Goal: Find specific page/section: Find specific page/section

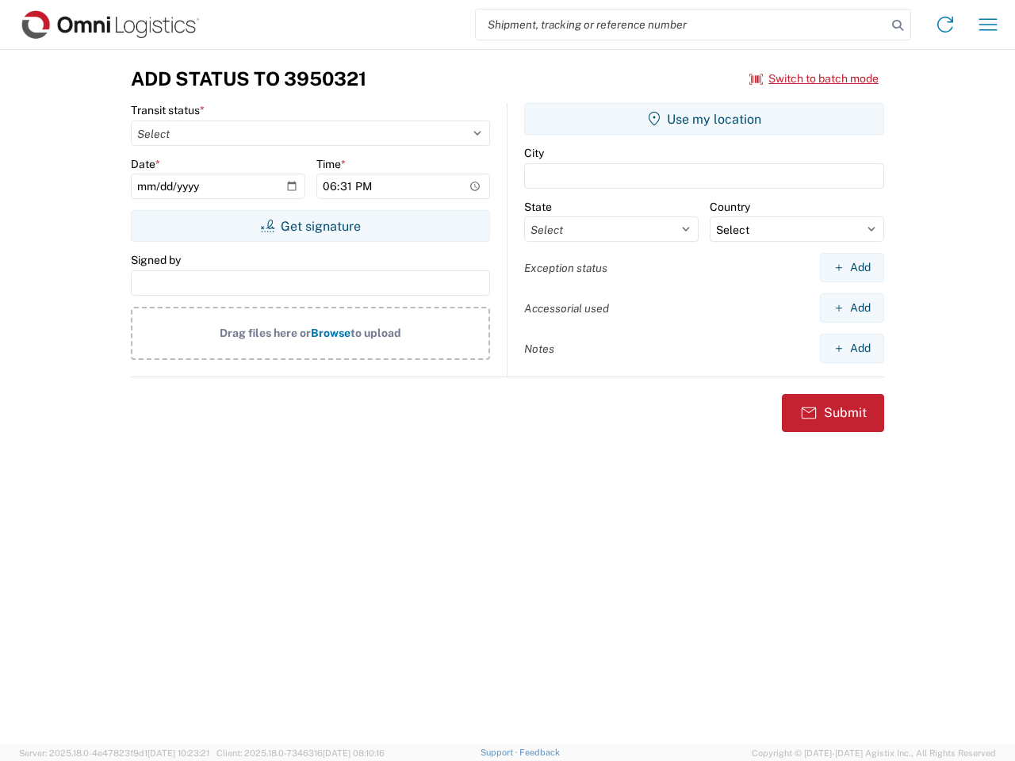
click at [681, 25] on input "search" at bounding box center [681, 25] width 411 height 30
click at [898, 25] on icon at bounding box center [898, 25] width 22 height 22
click at [945, 25] on icon at bounding box center [945, 24] width 25 height 25
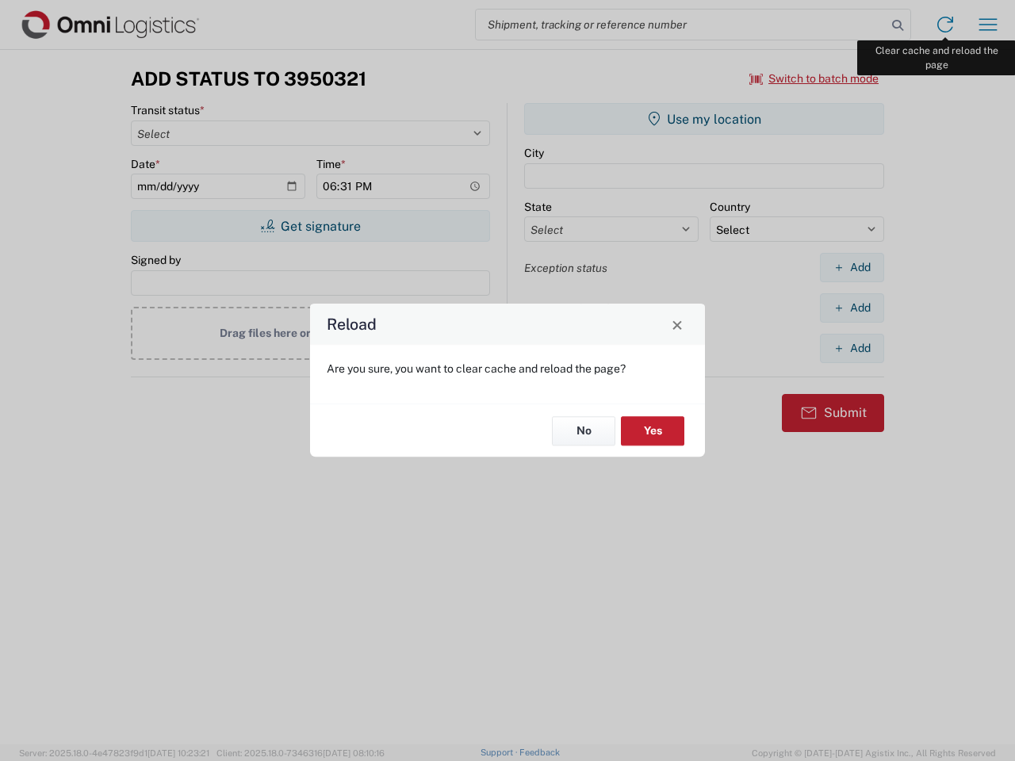
click at [988, 25] on div "Reload Are you sure, you want to clear cache and reload the page? No Yes" at bounding box center [507, 380] width 1015 height 761
click at [815, 79] on div "Reload Are you sure, you want to clear cache and reload the page? No Yes" at bounding box center [507, 380] width 1015 height 761
click at [310, 226] on div "Reload Are you sure, you want to clear cache and reload the page? No Yes" at bounding box center [507, 380] width 1015 height 761
click at [704, 119] on div "Reload Are you sure, you want to clear cache and reload the page? No Yes" at bounding box center [507, 380] width 1015 height 761
click at [852, 267] on div "Reload Are you sure, you want to clear cache and reload the page? No Yes" at bounding box center [507, 380] width 1015 height 761
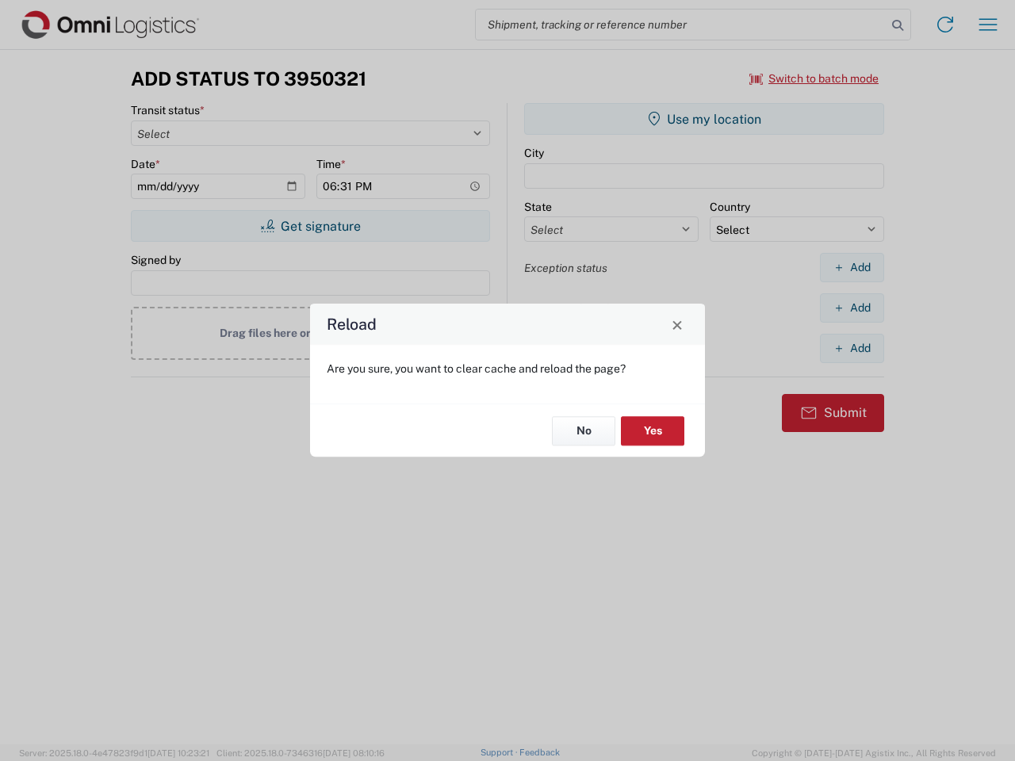
click at [852, 308] on div "Reload Are you sure, you want to clear cache and reload the page? No Yes" at bounding box center [507, 380] width 1015 height 761
click at [852, 348] on div "Reload Are you sure, you want to clear cache and reload the page? No Yes" at bounding box center [507, 380] width 1015 height 761
